Goal: Information Seeking & Learning: Check status

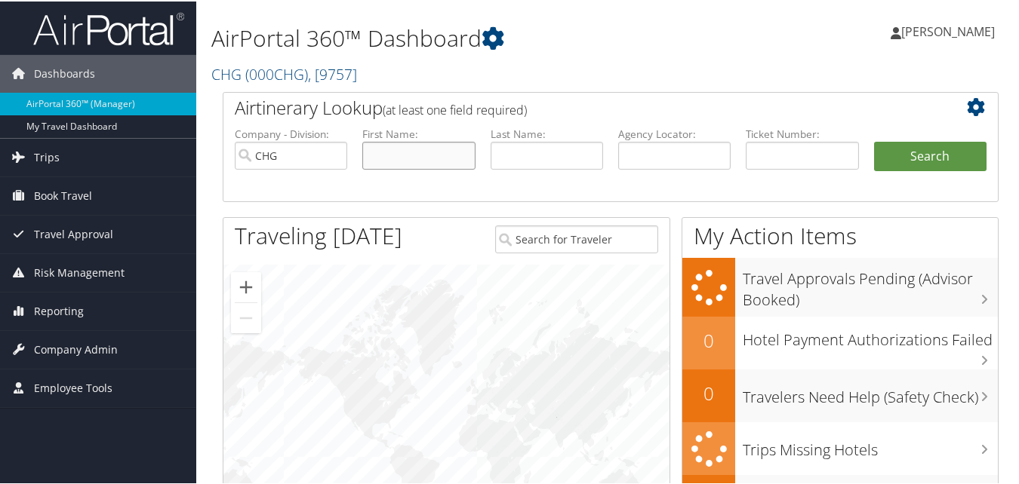
click at [458, 157] on input "text" at bounding box center [418, 154] width 112 height 28
paste input "Shamim, Ainny"
drag, startPoint x: 414, startPoint y: 155, endPoint x: 330, endPoint y: 155, distance: 84.5
click at [330, 155] on ul "Company - Division: CHG First Name: Shamim, Ainny Last Name: Agency Locator: De…" at bounding box center [610, 162] width 767 height 75
type input "Ainny"
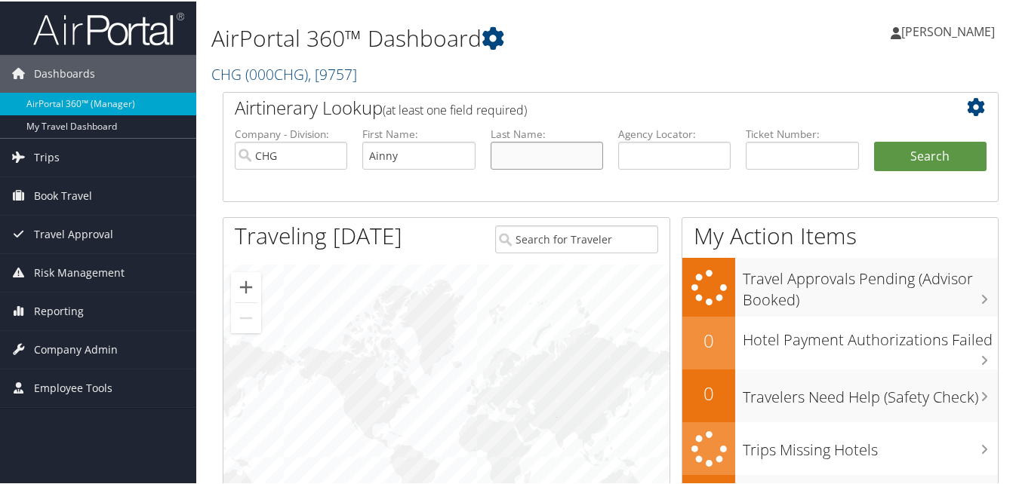
click at [576, 157] on input "text" at bounding box center [546, 154] width 112 height 28
paste input "Shamim,"
type input "Shamim"
click at [930, 156] on button "Search" at bounding box center [930, 155] width 112 height 30
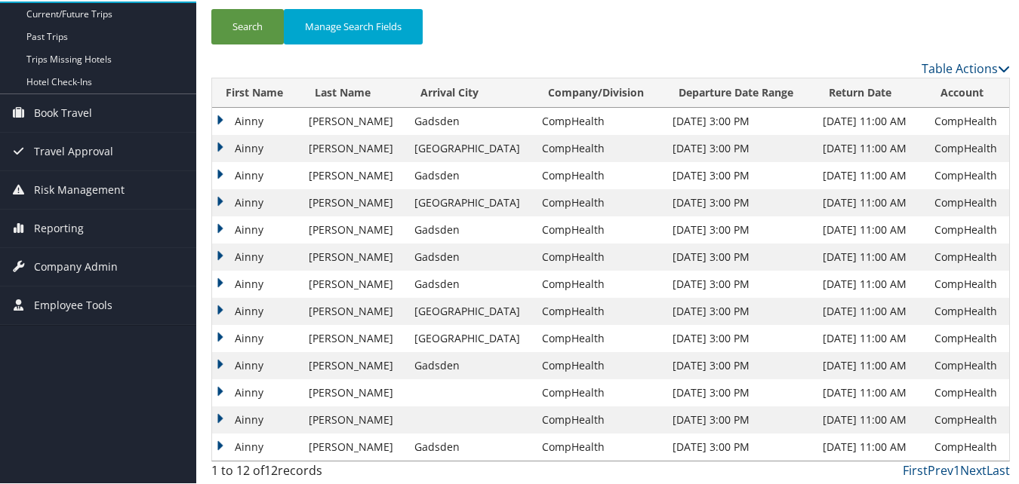
scroll to position [152, 0]
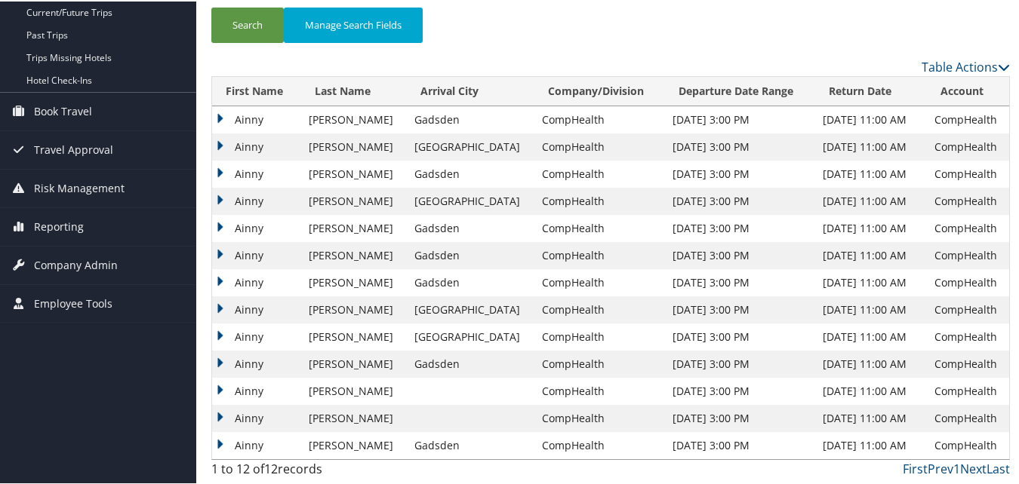
click at [224, 361] on td "Ainny" at bounding box center [257, 362] width 90 height 27
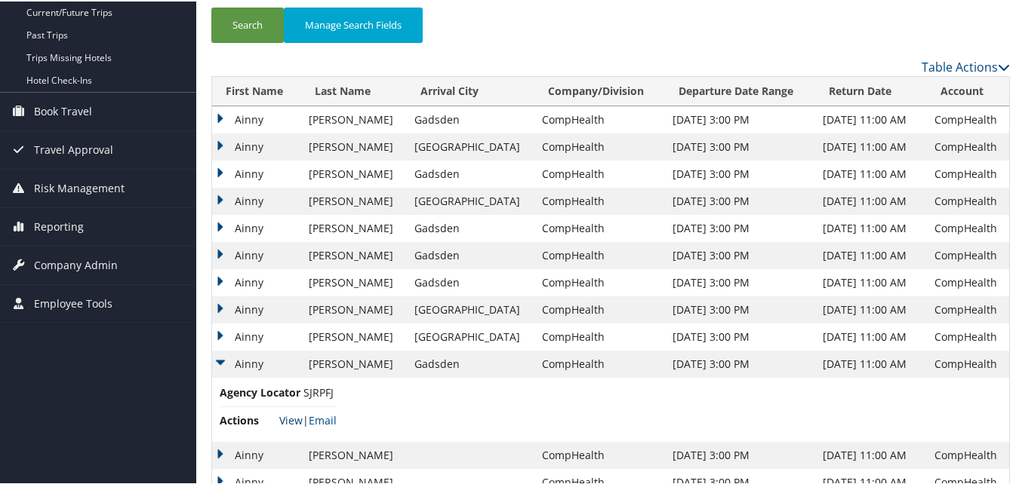
click at [289, 420] on link "View" at bounding box center [290, 419] width 23 height 14
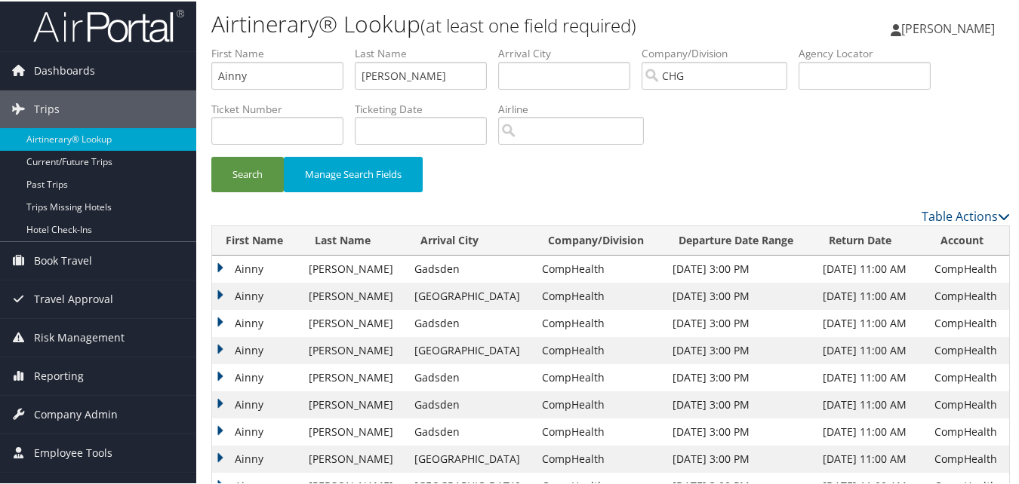
scroll to position [0, 0]
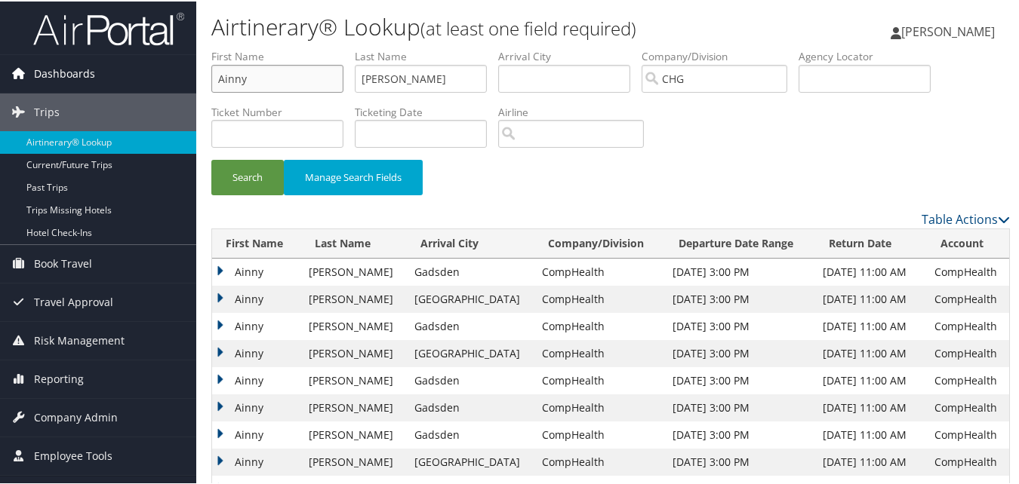
paste input "Cook, Joseph Allen"
drag, startPoint x: 284, startPoint y: 80, endPoint x: 158, endPoint y: 65, distance: 126.9
click at [158, 65] on div "Dashboards AirPortal 360™ (Manager) My Travel Dashboard Trips Airtinerary® Look…" at bounding box center [512, 350] width 1025 height 701
drag, startPoint x: 284, startPoint y: 78, endPoint x: 212, endPoint y: 87, distance: 72.2
click at [212, 87] on input "Cook, Joseph Allen" at bounding box center [277, 77] width 132 height 28
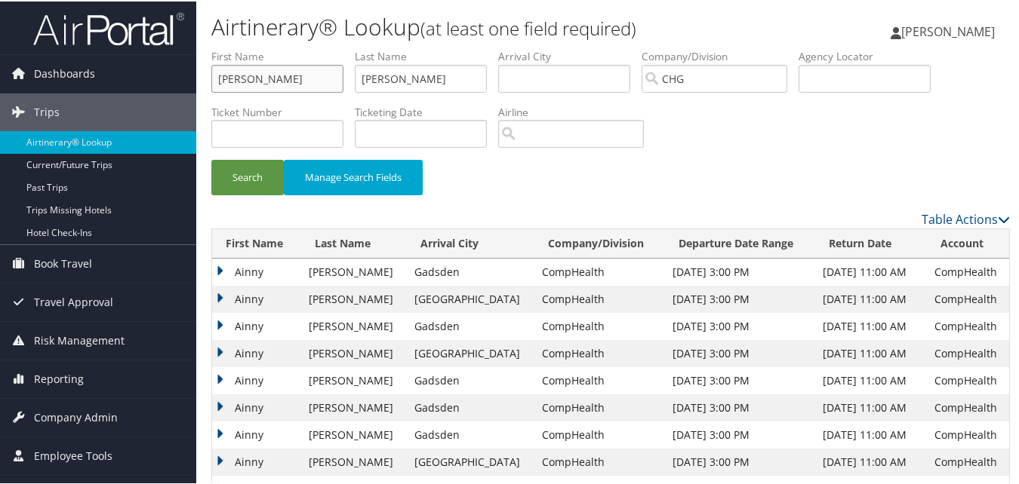
type input "Allen"
drag, startPoint x: 422, startPoint y: 80, endPoint x: 284, endPoint y: 81, distance: 138.1
click at [284, 48] on ul "First Name Allen Last Name Shamim Departure City Arrival City Company/Division …" at bounding box center [610, 48] width 798 height 0
paste input "Cook, Joseph"
drag, startPoint x: 438, startPoint y: 88, endPoint x: 386, endPoint y: 85, distance: 52.2
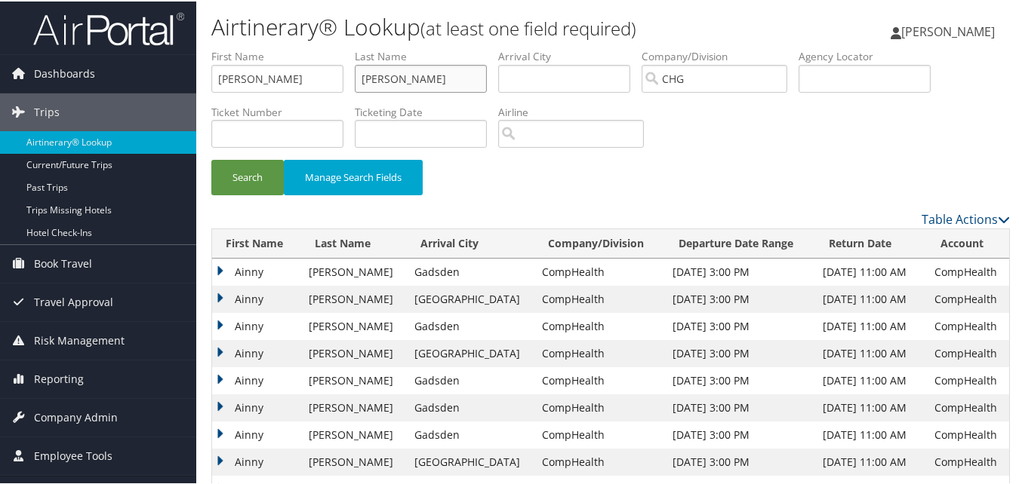
click at [386, 85] on input "Cook, Joseph" at bounding box center [421, 77] width 132 height 28
type input "Cook"
click at [241, 177] on button "Search" at bounding box center [247, 175] width 72 height 35
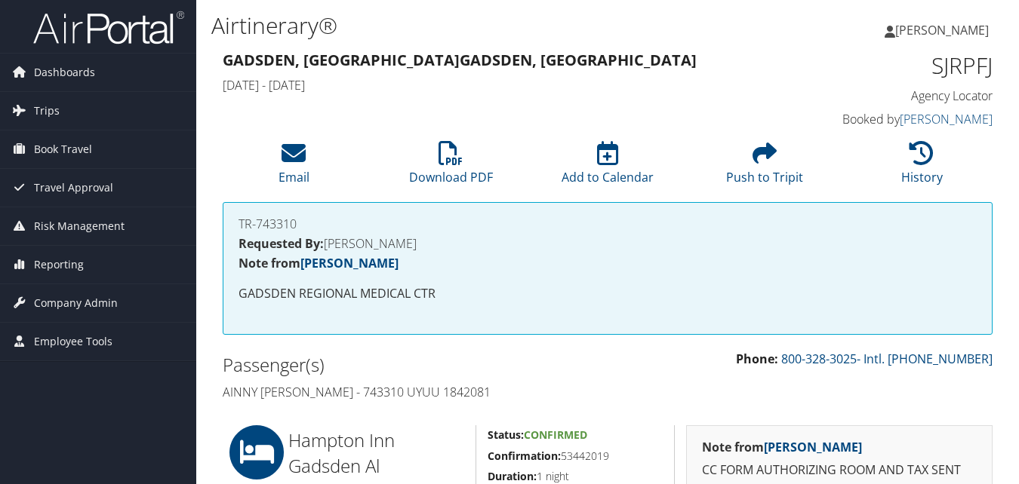
scroll to position [226, 0]
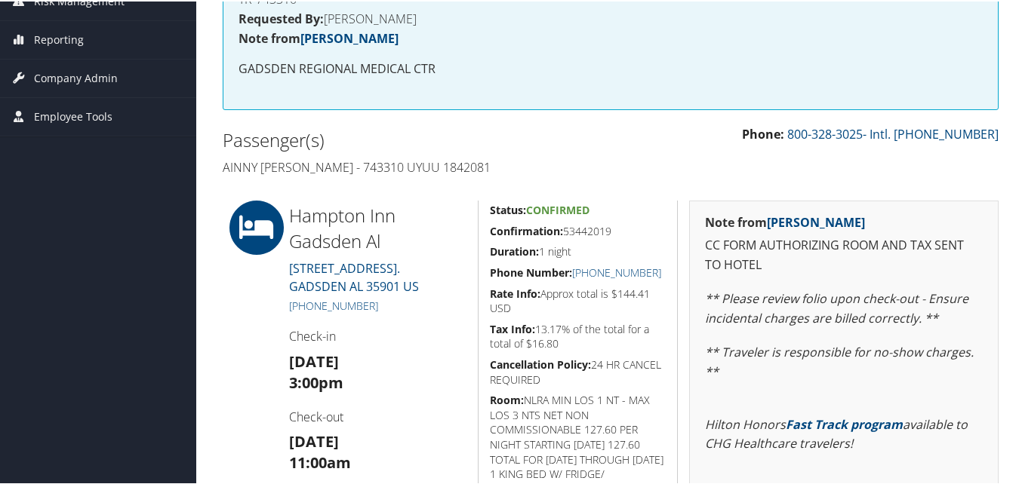
drag, startPoint x: 561, startPoint y: 241, endPoint x: 479, endPoint y: 226, distance: 83.6
click at [479, 226] on div "Status: Confirmed Confirmation: 53442019 Duration: 1 night Phone Number: +1 (25…" at bounding box center [578, 395] width 200 height 393
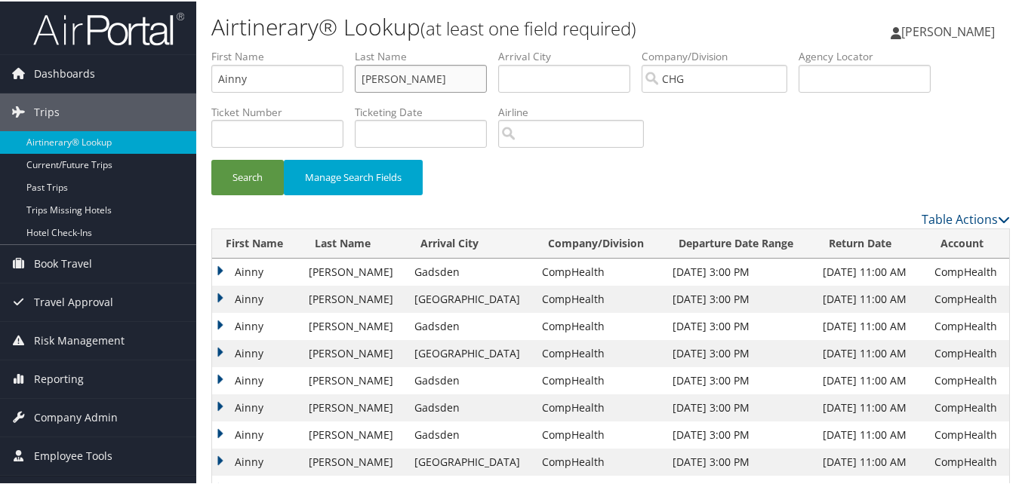
drag, startPoint x: 458, startPoint y: 71, endPoint x: 180, endPoint y: 47, distance: 278.7
click at [180, 47] on div "Dashboards AirPortal 360™ (Manager) My Travel Dashboard Trips Airtinerary® Look…" at bounding box center [512, 318] width 1025 height 637
click at [699, 166] on div "Search Manage Search Fields" at bounding box center [610, 183] width 821 height 51
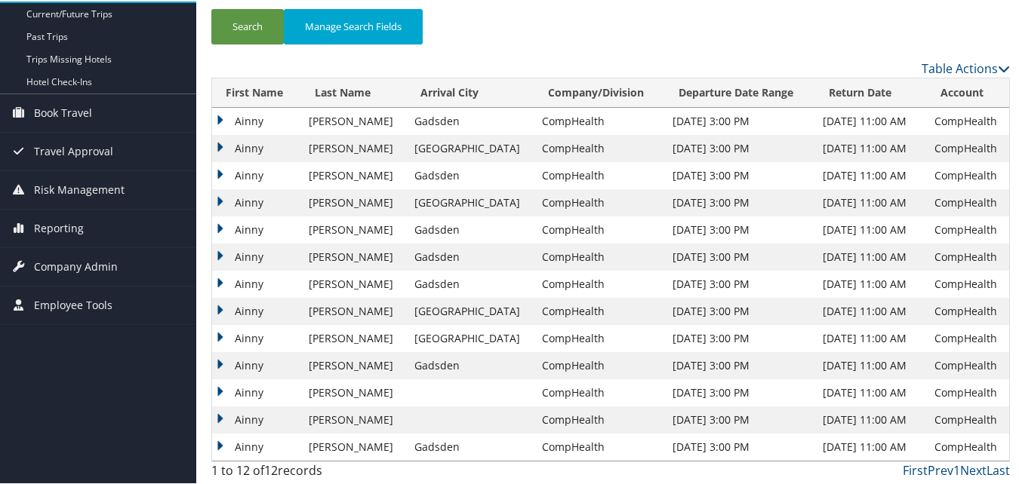
scroll to position [152, 0]
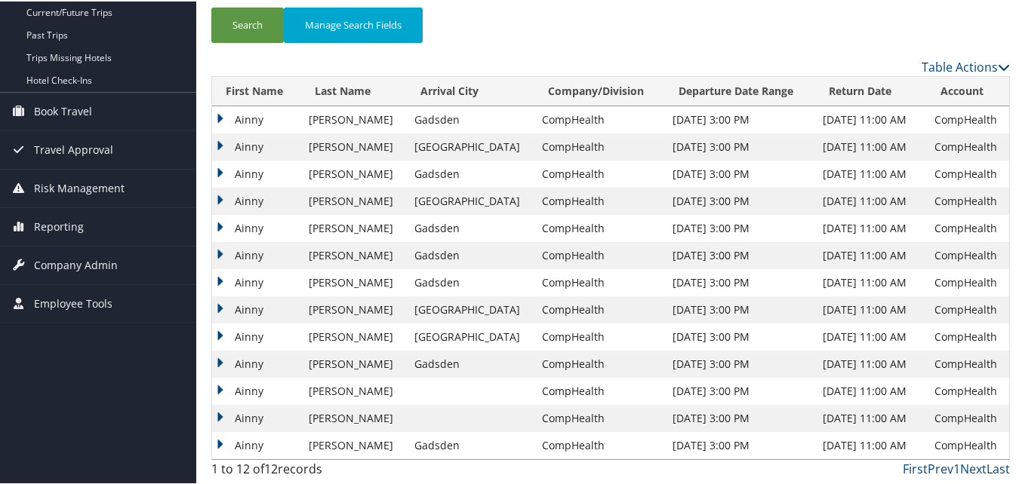
click at [253, 366] on td "Ainny" at bounding box center [257, 362] width 90 height 27
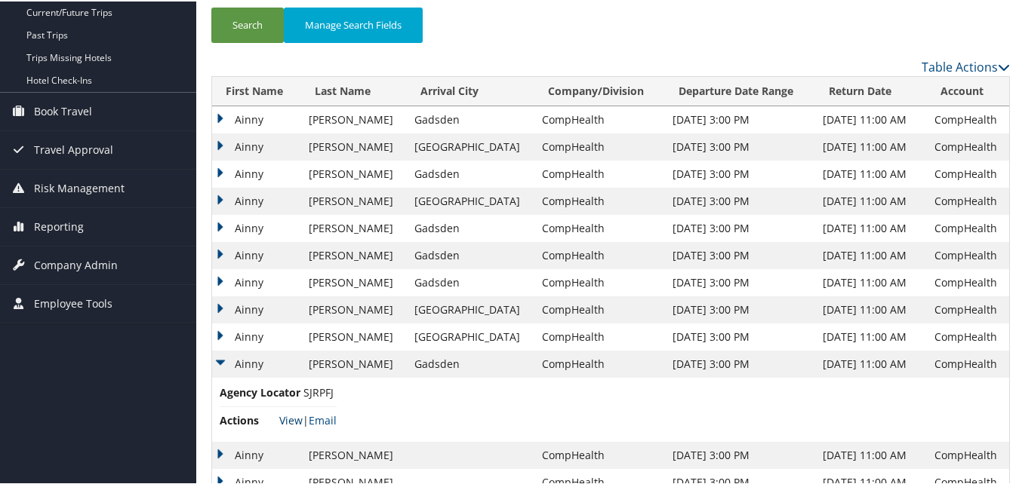
click at [284, 415] on link "View" at bounding box center [290, 419] width 23 height 14
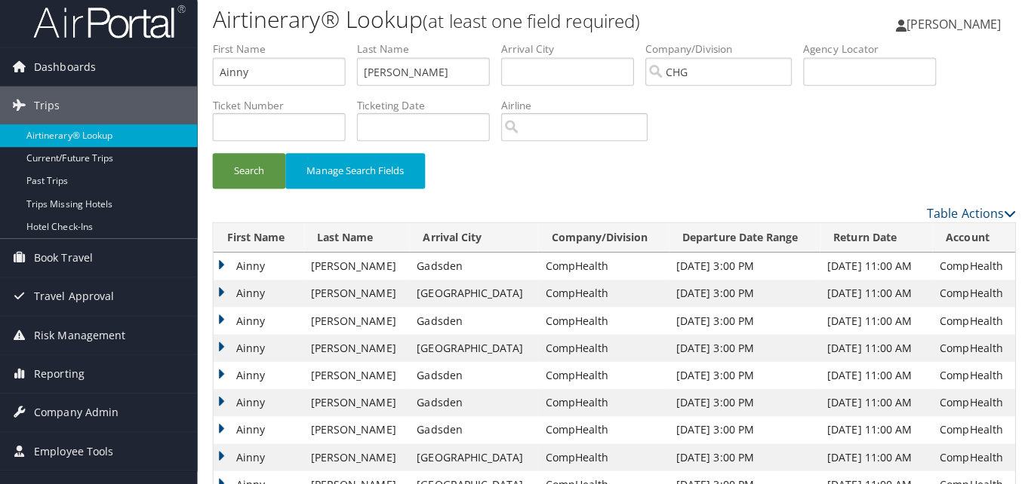
scroll to position [0, 0]
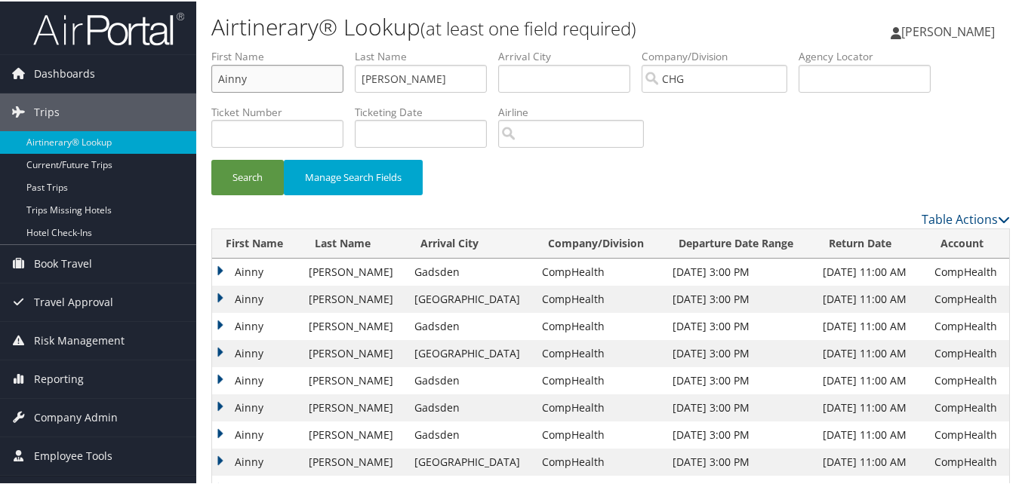
click at [281, 80] on input "Ainny" at bounding box center [277, 77] width 132 height 28
drag, startPoint x: 286, startPoint y: 76, endPoint x: 73, endPoint y: 52, distance: 214.1
click at [73, 52] on div "Dashboards AirPortal 360™ (Manager) My Travel Dashboard Trips Airtinerary® Look…" at bounding box center [512, 350] width 1025 height 701
paste input "Joseph A. Cook"
drag, startPoint x: 268, startPoint y: 78, endPoint x: 208, endPoint y: 75, distance: 60.5
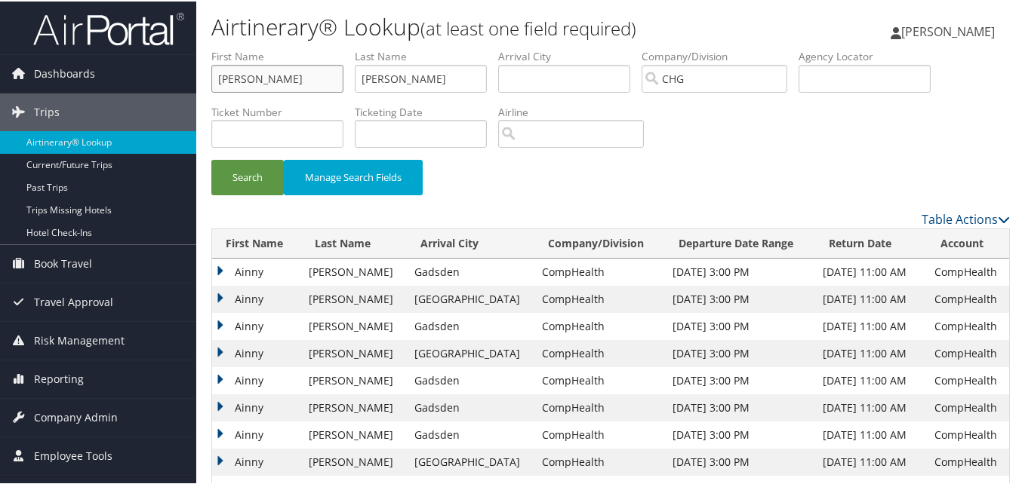
click at [211, 75] on form "First Name Joseph A. Cook Last Name Shamim Departure City Arrival City Company/…" at bounding box center [610, 128] width 798 height 161
type input "Cook"
drag, startPoint x: 460, startPoint y: 84, endPoint x: 253, endPoint y: 54, distance: 209.6
click at [253, 48] on ul "First Name Cook Last Name Shamim Departure City Arrival City Company/Division C…" at bounding box center [610, 48] width 798 height 0
paste input "Joseph A."
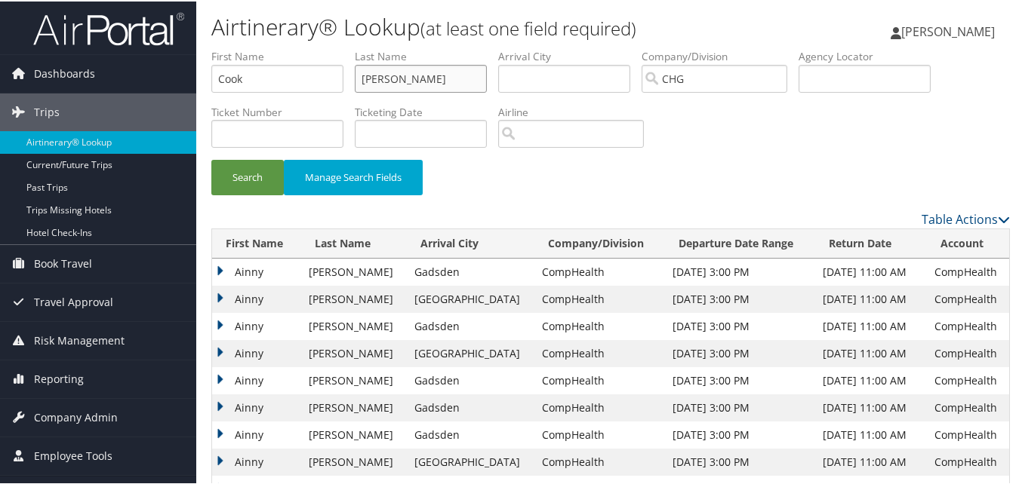
click at [439, 76] on input "Joseph A." at bounding box center [421, 77] width 132 height 28
click at [264, 176] on button "Search" at bounding box center [247, 175] width 72 height 35
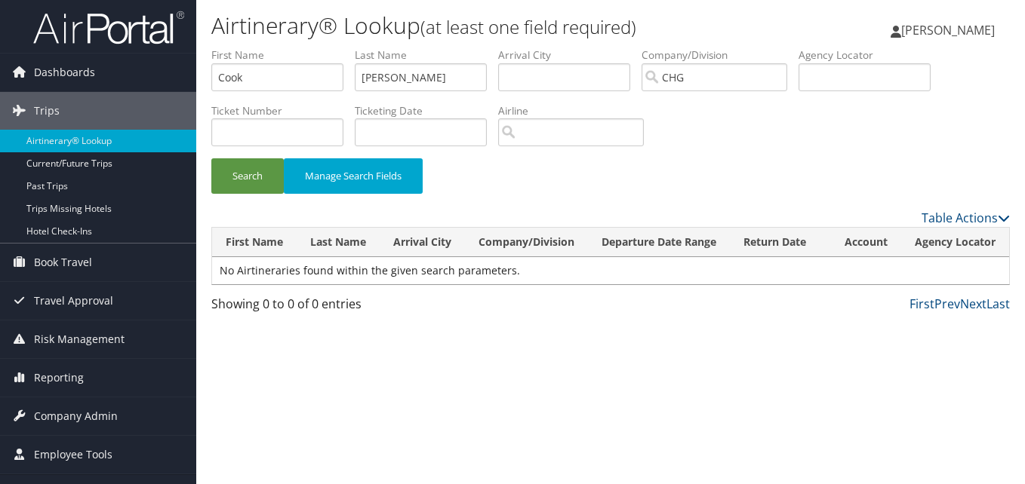
click at [288, 384] on div "Airtinerary® Lookup (at least one field required) Luke Perry Luke Perry My Sett…" at bounding box center [610, 242] width 828 height 484
drag, startPoint x: 413, startPoint y: 78, endPoint x: 395, endPoint y: 83, distance: 18.9
click at [395, 83] on input "Joseph A." at bounding box center [421, 77] width 132 height 28
type input "Joseph"
click at [281, 168] on button "Search" at bounding box center [247, 175] width 72 height 35
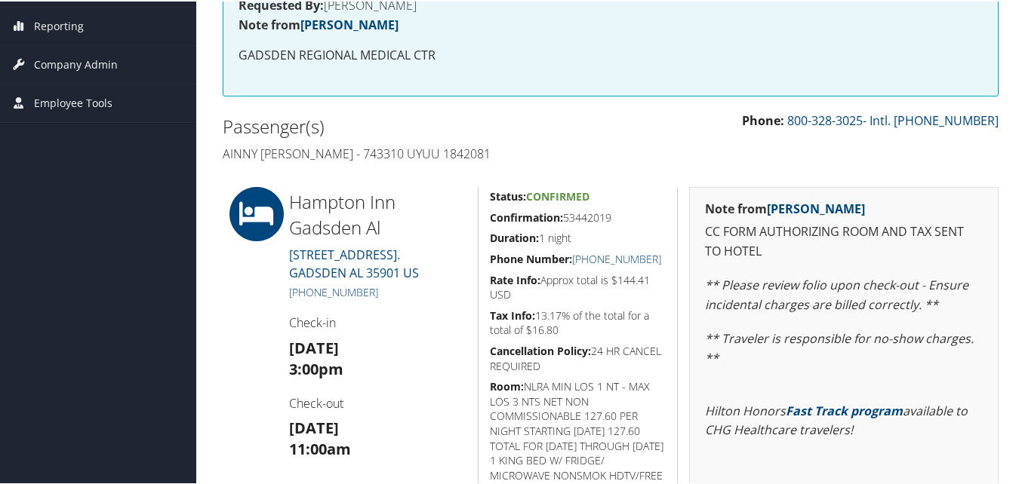
scroll to position [377, 0]
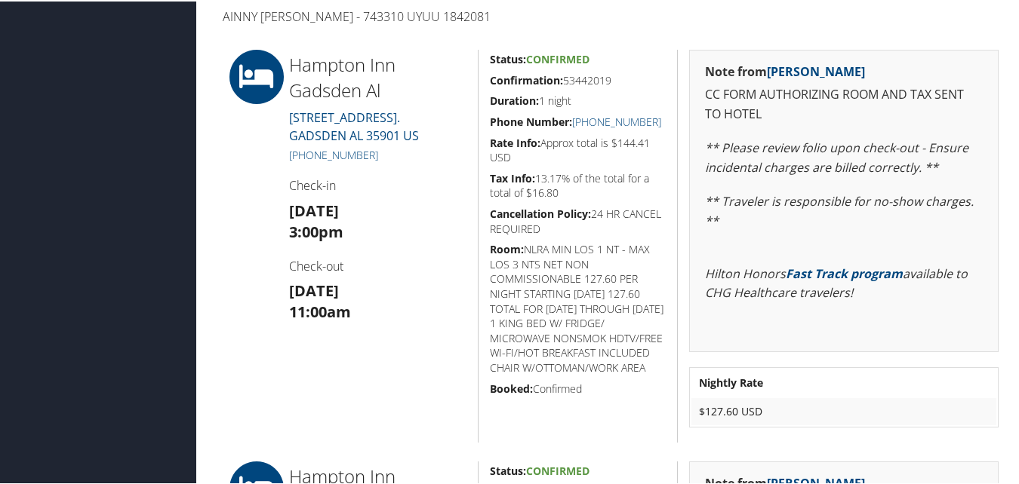
drag, startPoint x: 617, startPoint y: 72, endPoint x: 487, endPoint y: 78, distance: 129.9
click at [490, 78] on h5 "Confirmation: 53442019" at bounding box center [578, 79] width 177 height 15
copy h5 "Confirmation: 53442019"
